Goal: Register for event/course

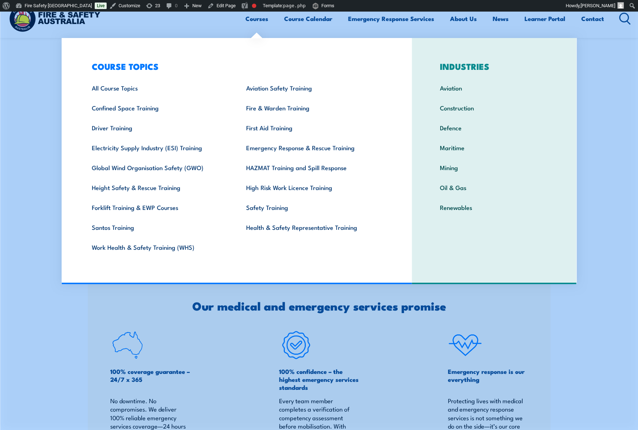
click at [17, 169] on section "OUR SERVICES Emergency Response Solutions Our skilled MESOs and ESOs provide cr…" at bounding box center [319, 146] width 638 height 205
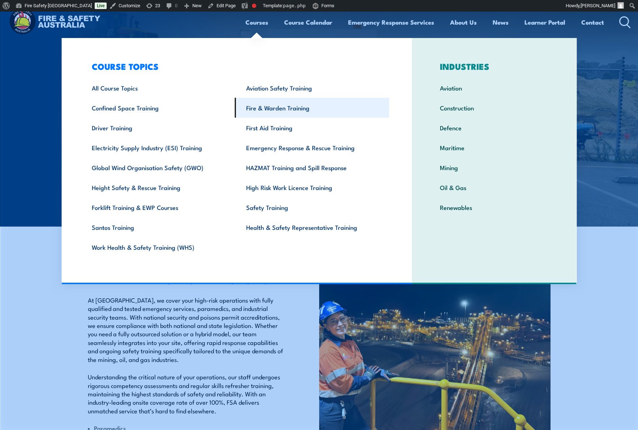
click at [280, 106] on link "Fire & Warden Training" at bounding box center [312, 108] width 154 height 20
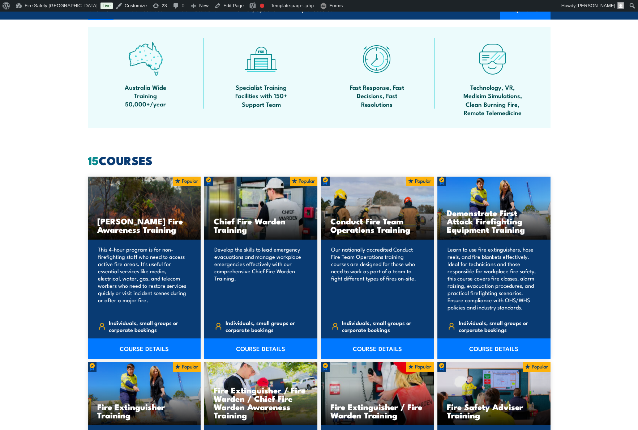
scroll to position [451, 0]
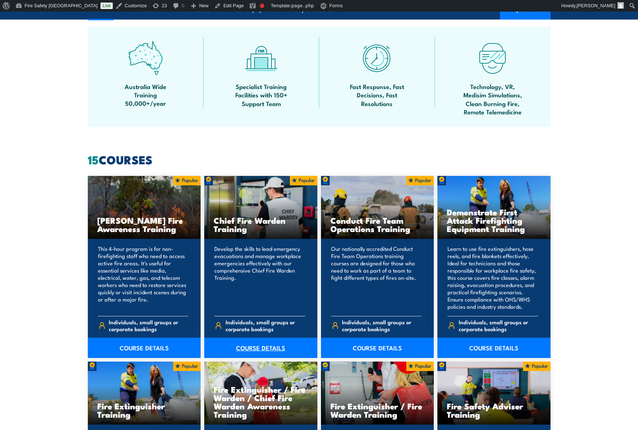
click at [258, 349] on link "COURSE DETAILS" at bounding box center [260, 347] width 113 height 20
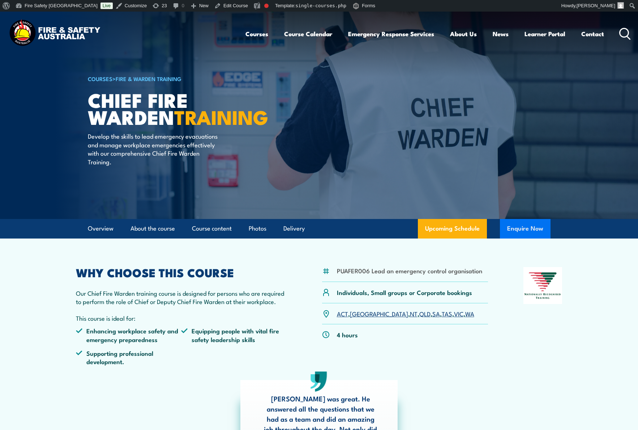
click at [523, 226] on button "Enquire Now" at bounding box center [525, 229] width 51 height 20
